Goal: Transaction & Acquisition: Purchase product/service

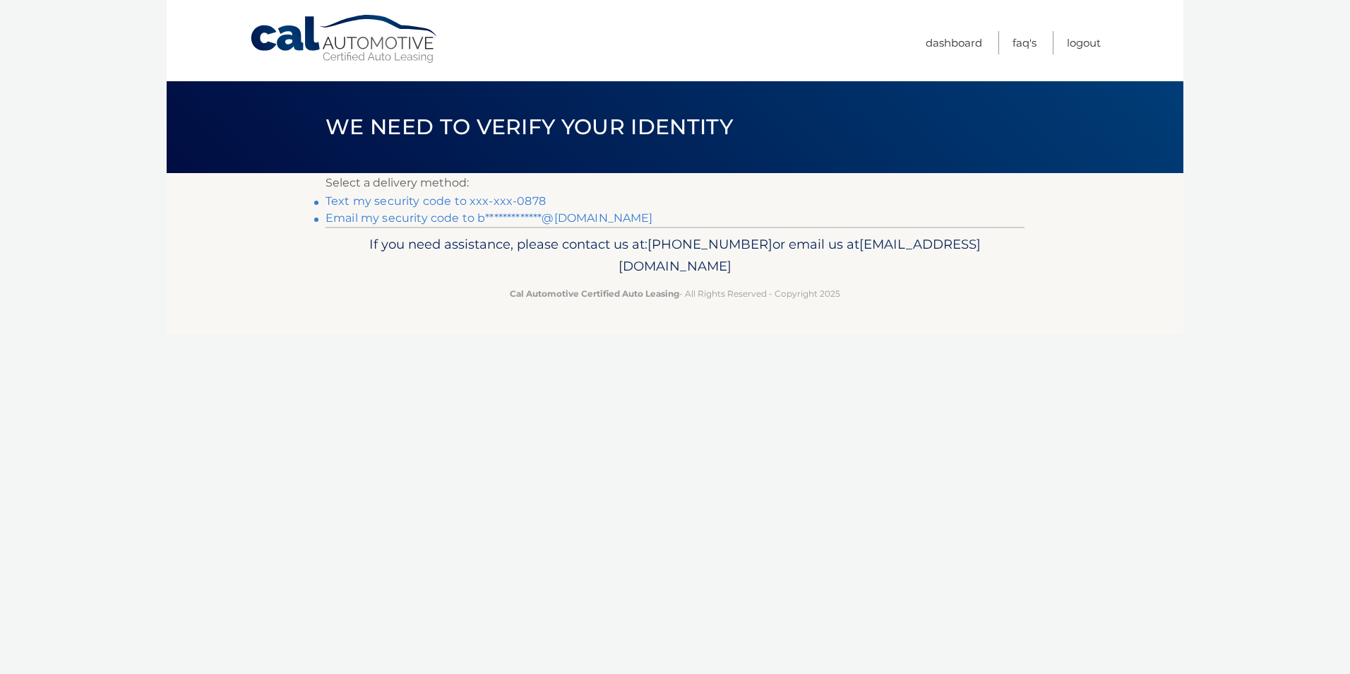
click at [424, 218] on link "**********" at bounding box center [490, 217] width 328 height 13
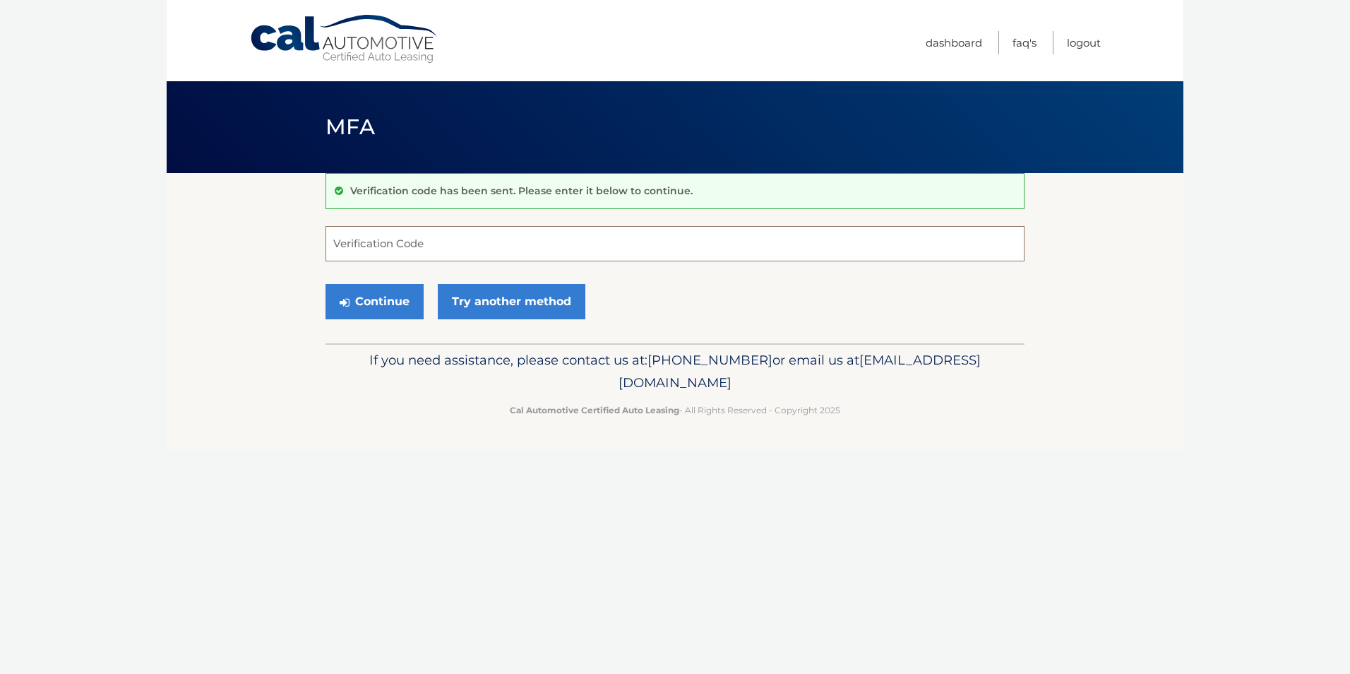
click at [389, 248] on input "Verification Code" at bounding box center [675, 243] width 699 height 35
type input "691466"
click at [367, 302] on button "Continue" at bounding box center [375, 301] width 98 height 35
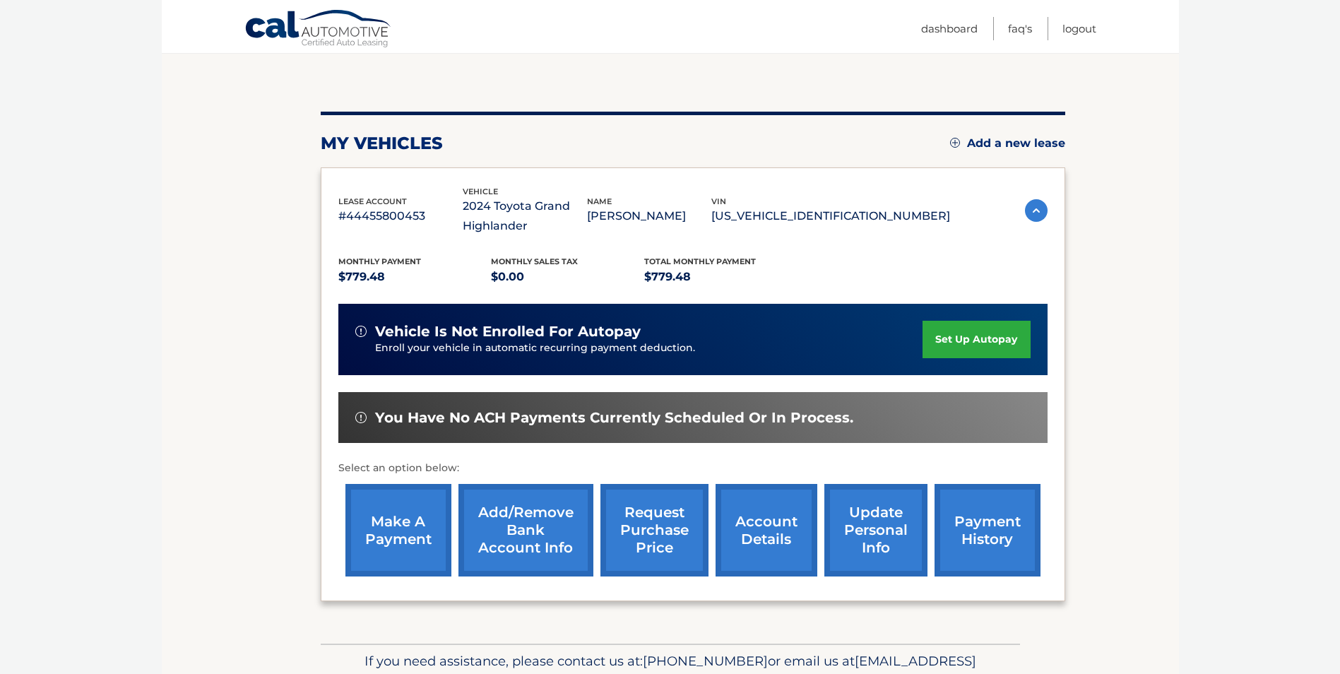
scroll to position [141, 0]
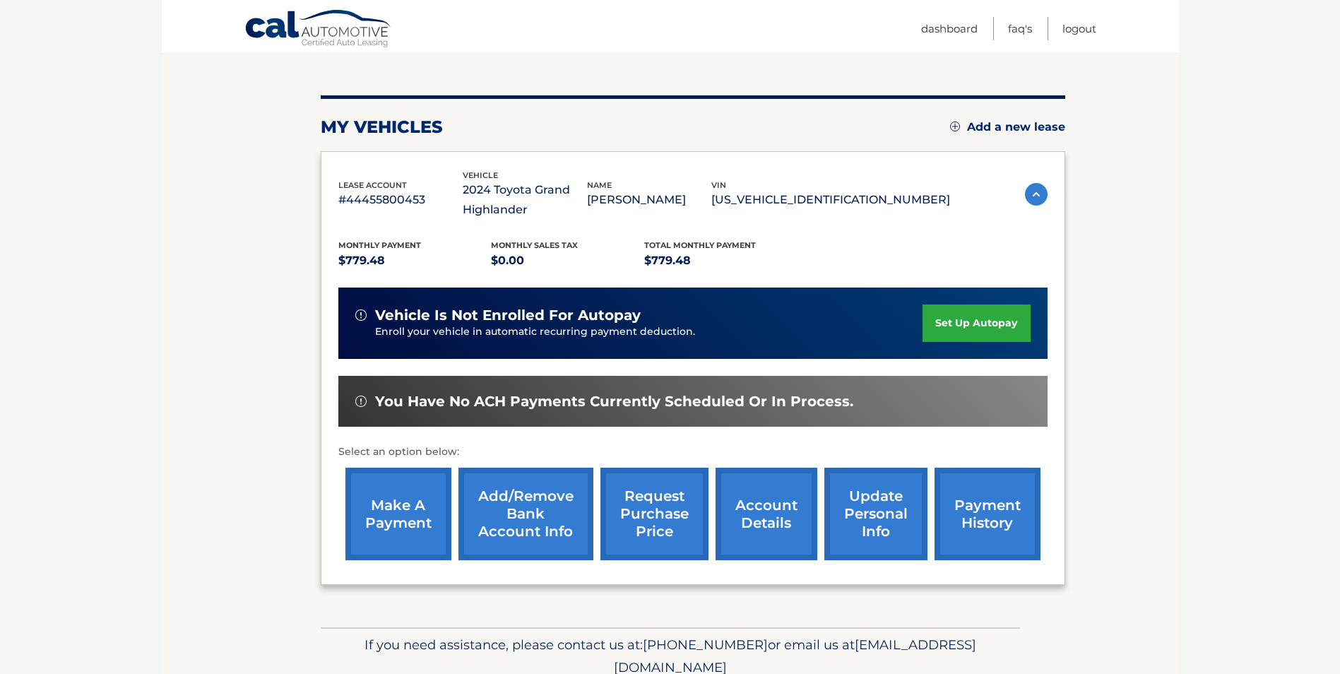
click at [417, 511] on link "make a payment" at bounding box center [398, 514] width 106 height 93
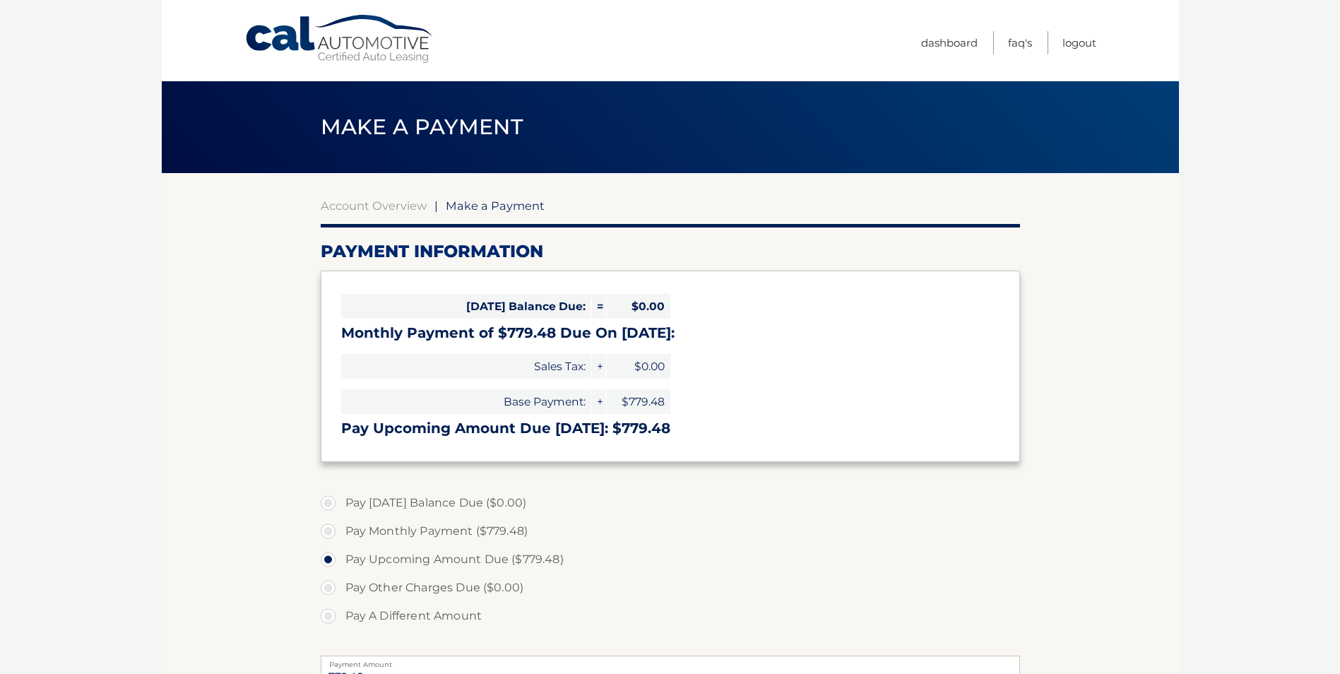
select select "MjU1Mzk0ZjgtMTgxMi00YTNhLTk5NWYtMjc1MzJiMjJjZWJm"
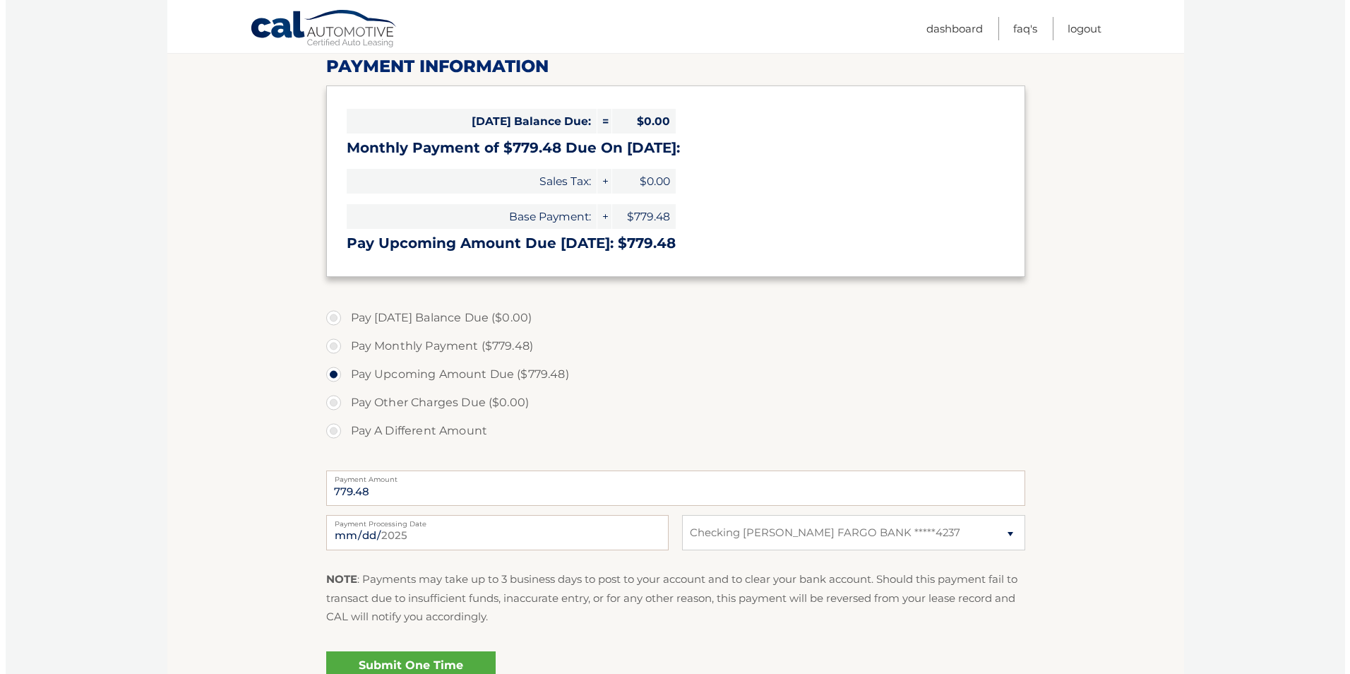
scroll to position [212, 0]
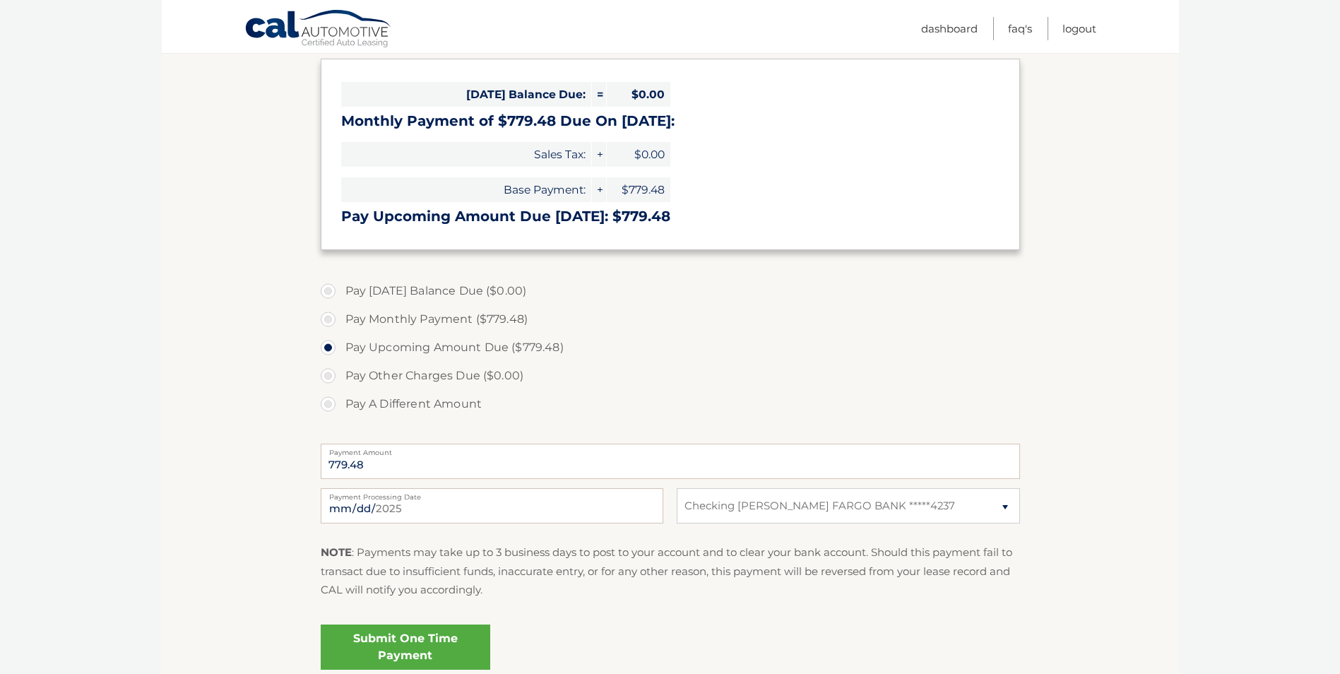
click at [421, 653] on link "Submit One Time Payment" at bounding box center [406, 646] width 170 height 45
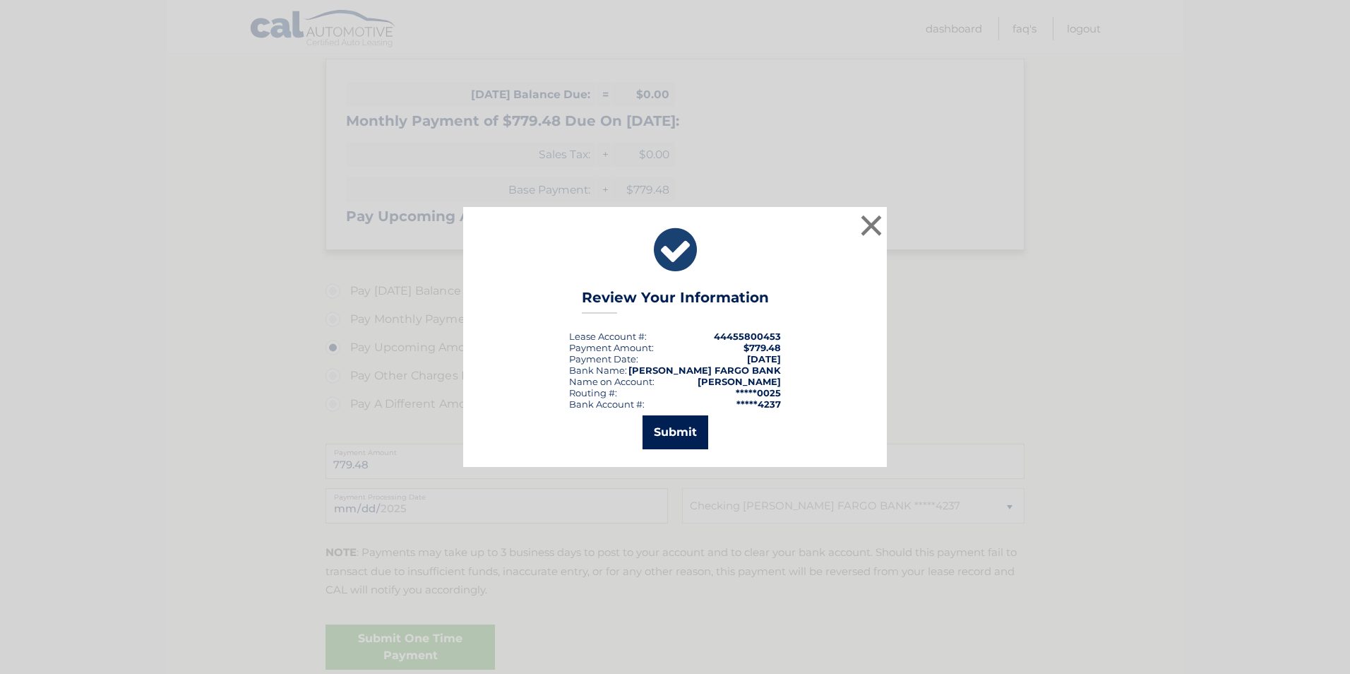
click at [678, 441] on button "Submit" at bounding box center [676, 432] width 66 height 34
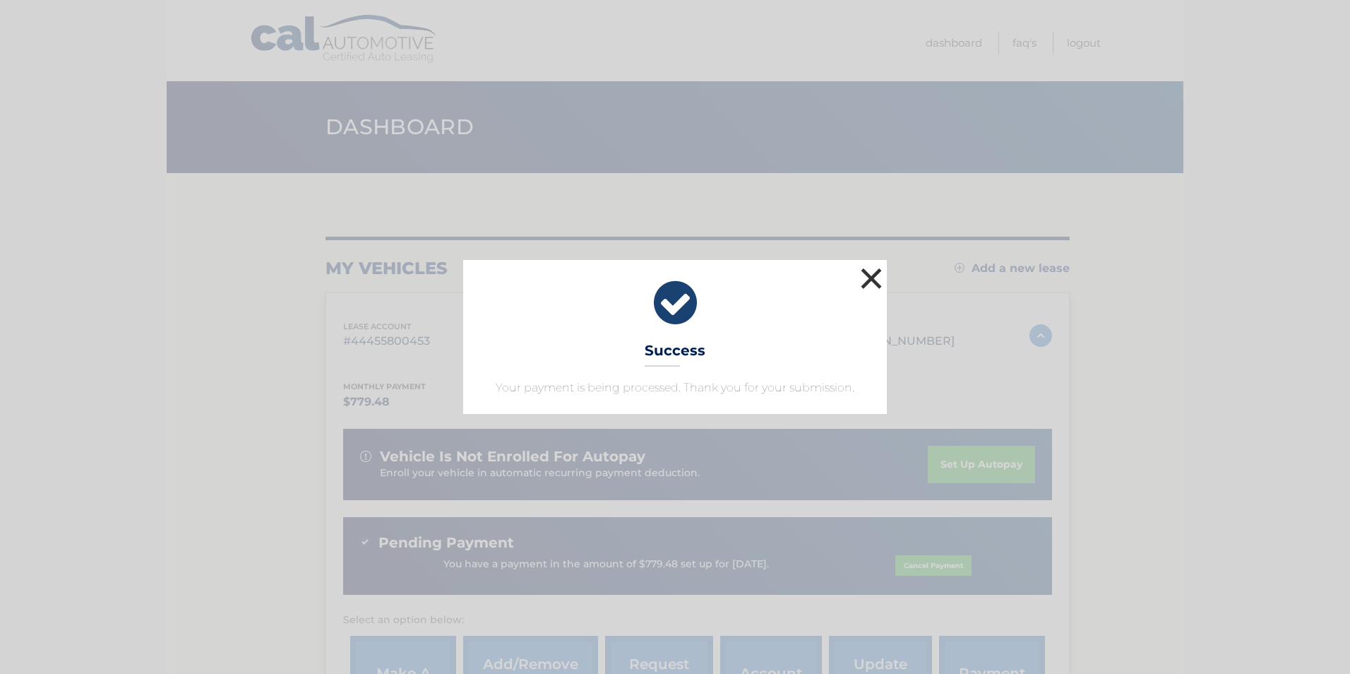
click at [879, 280] on button "×" at bounding box center [871, 278] width 28 height 28
